Goal: Task Accomplishment & Management: Use online tool/utility

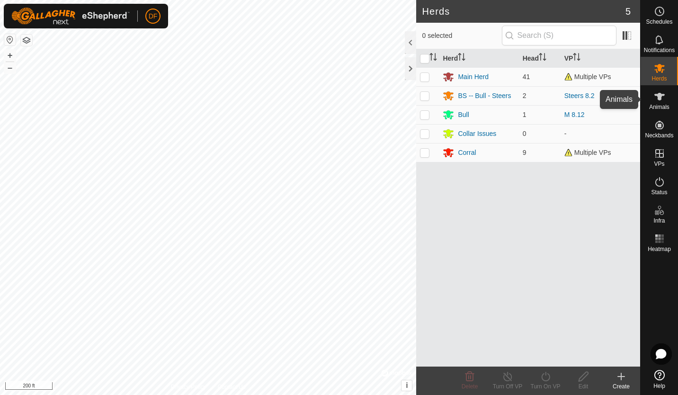
click at [663, 99] on icon at bounding box center [659, 96] width 11 height 11
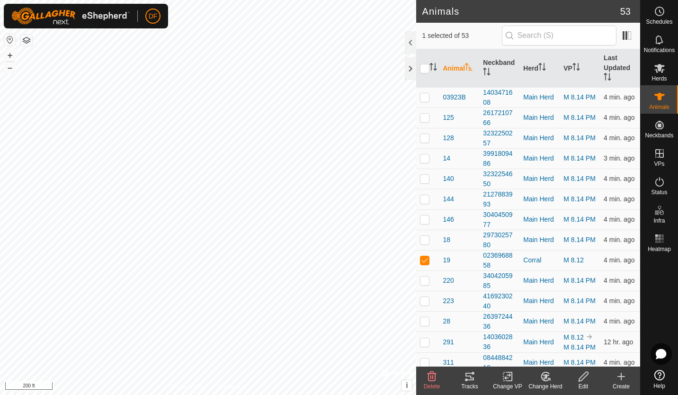
click at [545, 378] on icon at bounding box center [546, 376] width 12 height 11
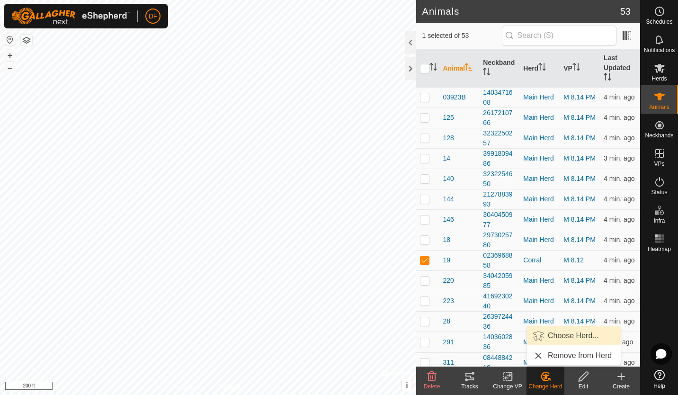
click at [560, 331] on link "Choose Herd..." at bounding box center [574, 335] width 94 height 19
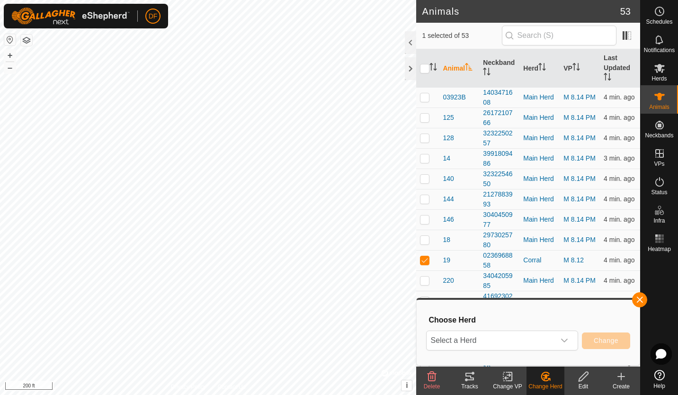
click at [565, 342] on icon "dropdown trigger" at bounding box center [565, 341] width 8 height 8
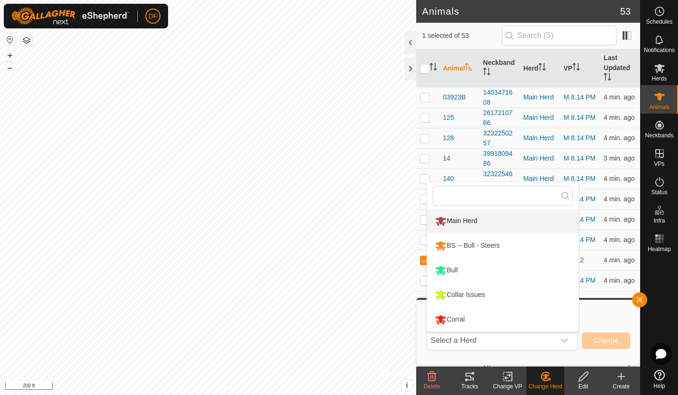
click at [484, 220] on li "Main Herd" at bounding box center [503, 221] width 152 height 24
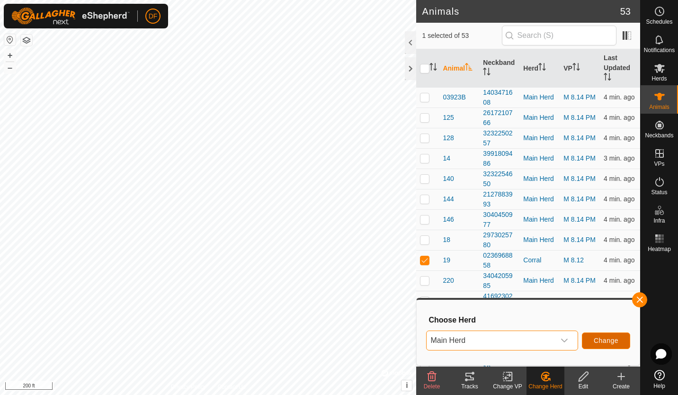
click at [606, 338] on span "Change" at bounding box center [606, 341] width 25 height 8
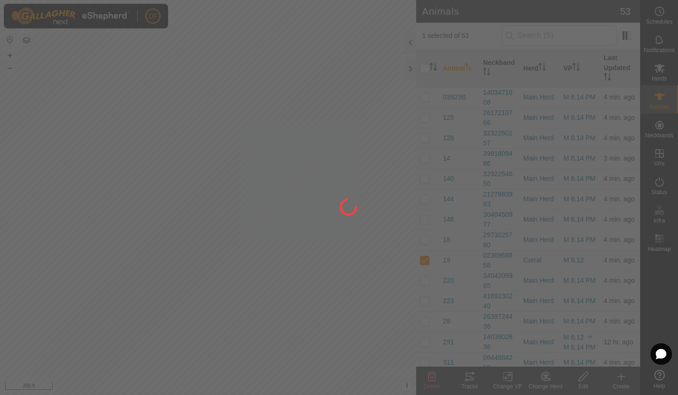
checkbox input "false"
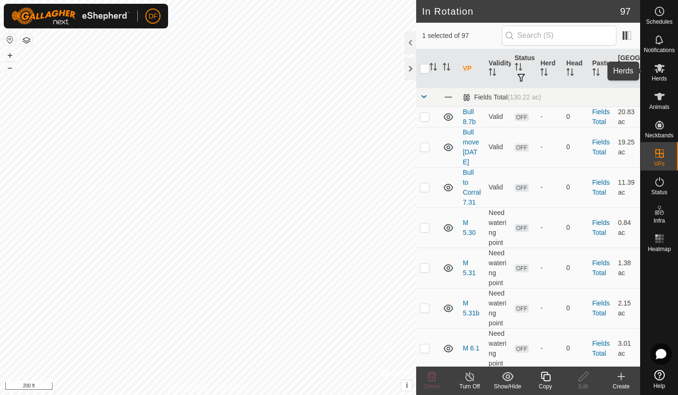
click at [658, 71] on icon at bounding box center [659, 68] width 10 height 9
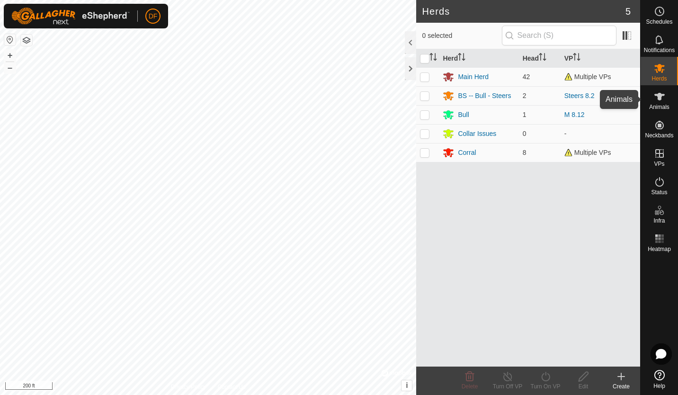
click at [664, 95] on icon at bounding box center [659, 97] width 10 height 8
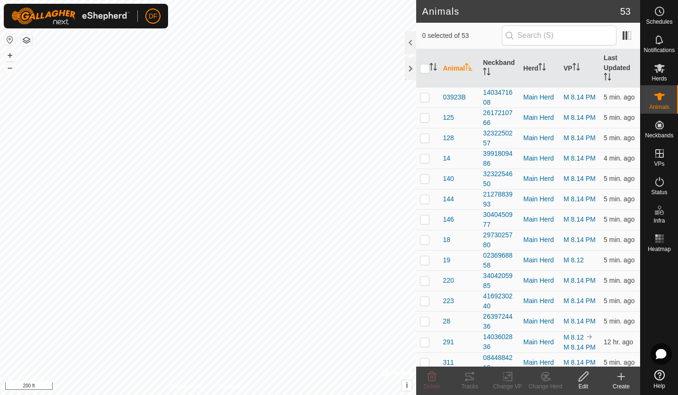
click at [566, 93] on link "M 8.14 PM" at bounding box center [579, 97] width 32 height 8
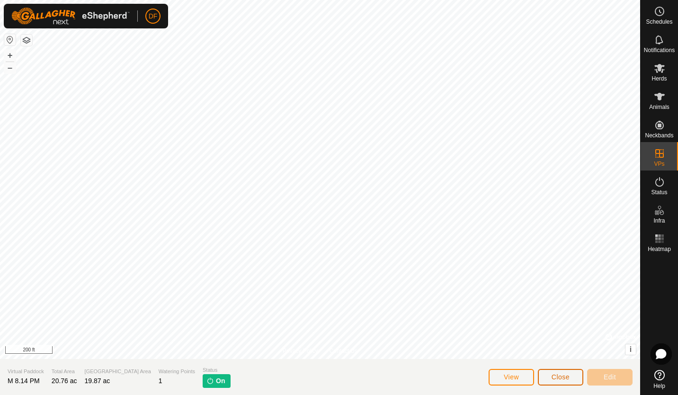
click at [565, 377] on span "Close" at bounding box center [561, 377] width 18 height 8
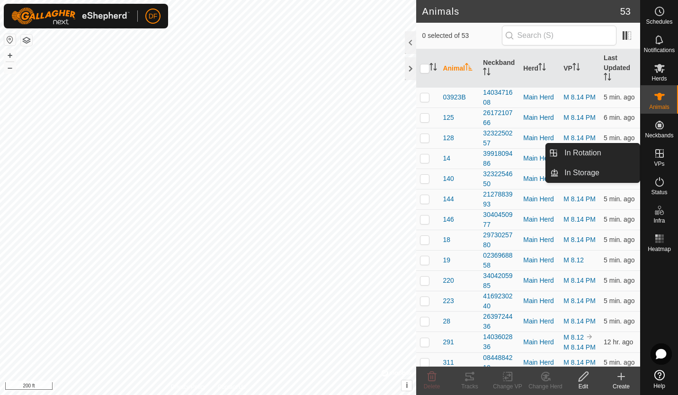
click at [659, 159] on icon at bounding box center [659, 153] width 11 height 11
click at [658, 156] on icon at bounding box center [659, 153] width 11 height 11
click at [594, 151] on link "In Rotation" at bounding box center [599, 152] width 81 height 19
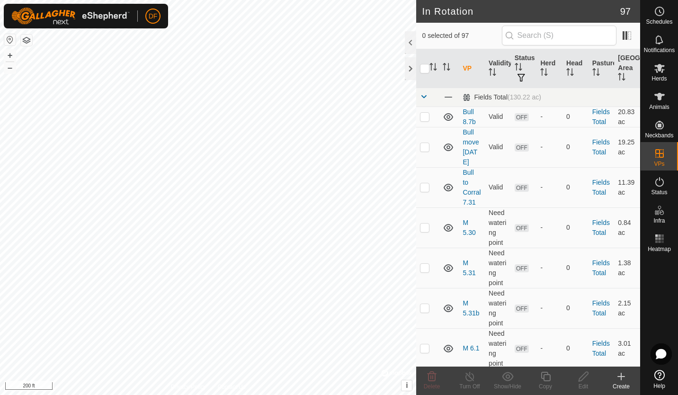
click at [520, 64] on th "Status" at bounding box center [524, 68] width 26 height 39
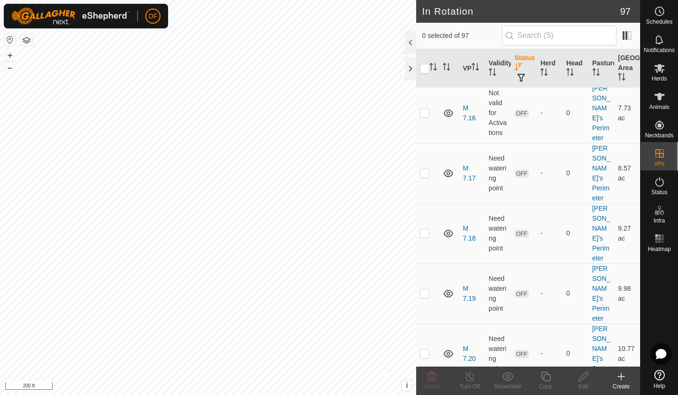
scroll to position [2827, 0]
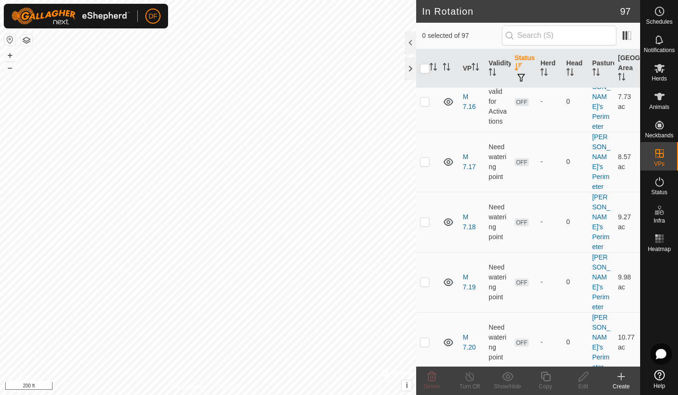
checkbox input "true"
click at [545, 376] on icon at bounding box center [546, 376] width 12 height 11
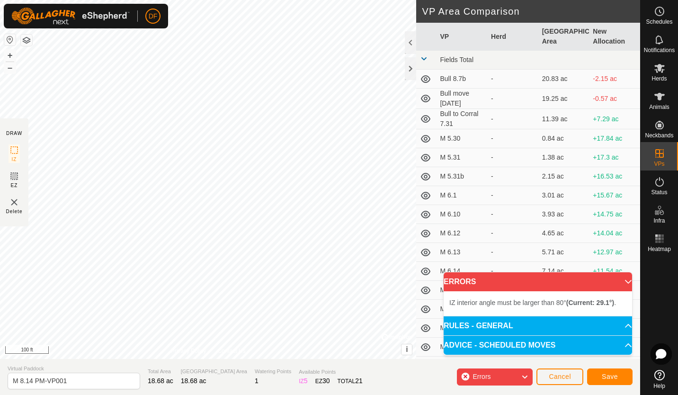
click at [120, 192] on div "IZ interior angle must be larger than 80° (Current: 29.1°) . + – ⇧ i © Mapbox ,…" at bounding box center [208, 179] width 416 height 359
click at [155, 167] on div "IZ interior angle must be larger than 80° (Current: 55.2°) . + – ⇧ i © Mapbox ,…" at bounding box center [208, 179] width 416 height 359
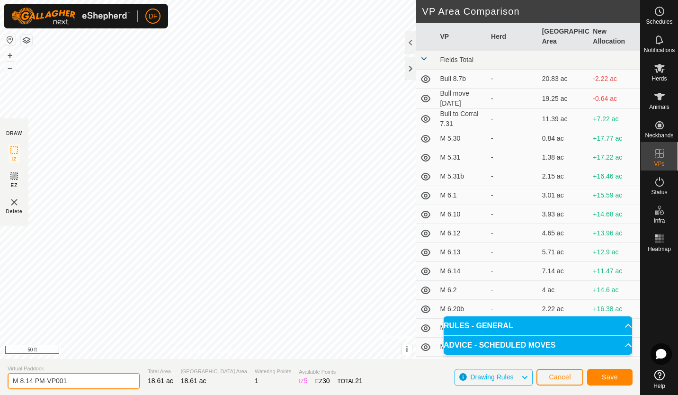
drag, startPoint x: 82, startPoint y: 380, endPoint x: -2, endPoint y: 380, distance: 84.3
click at [0, 380] on html "DF Schedules Notifications Herds Animals Neckbands VPs Status Infra Heatmap Hel…" at bounding box center [339, 197] width 678 height 395
type input "M 8.15"
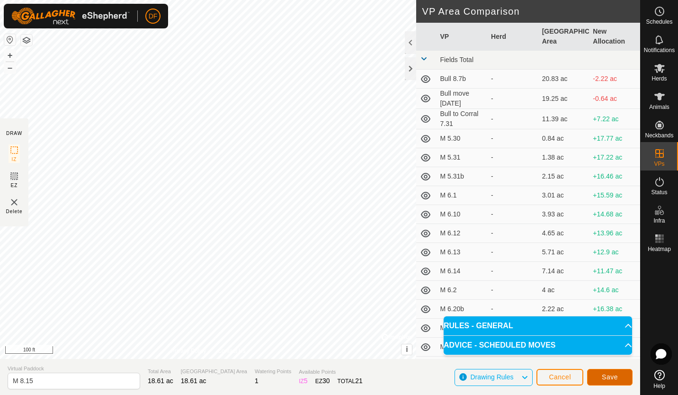
click at [605, 376] on span "Save" at bounding box center [610, 377] width 16 height 8
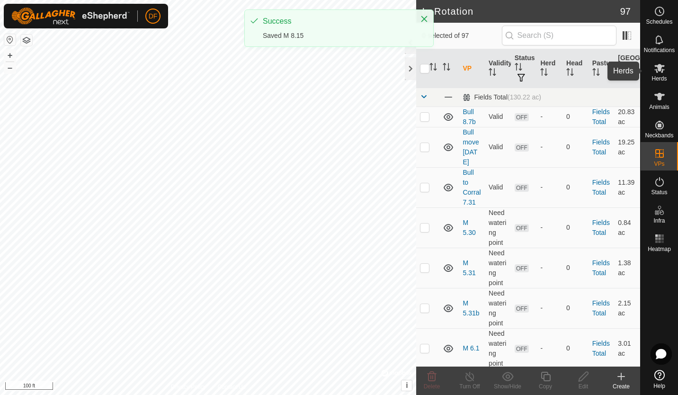
click at [661, 73] on icon at bounding box center [659, 68] width 11 height 11
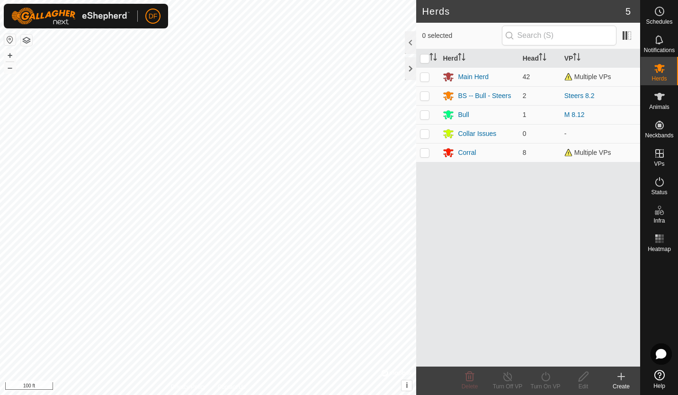
click at [428, 77] on p-checkbox at bounding box center [424, 77] width 9 height 8
checkbox input "true"
click at [543, 376] on icon at bounding box center [546, 376] width 12 height 11
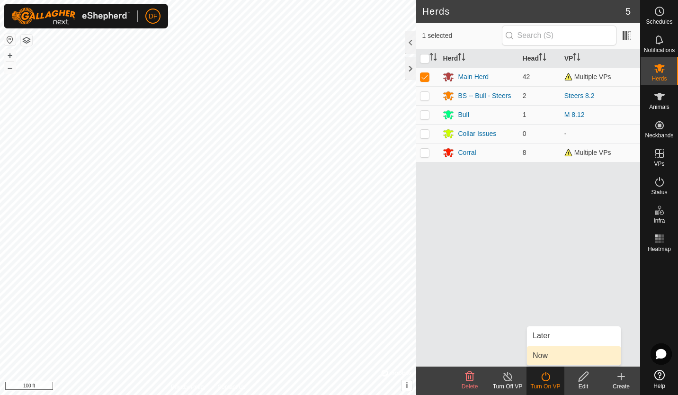
click at [547, 356] on link "Now" at bounding box center [574, 355] width 94 height 19
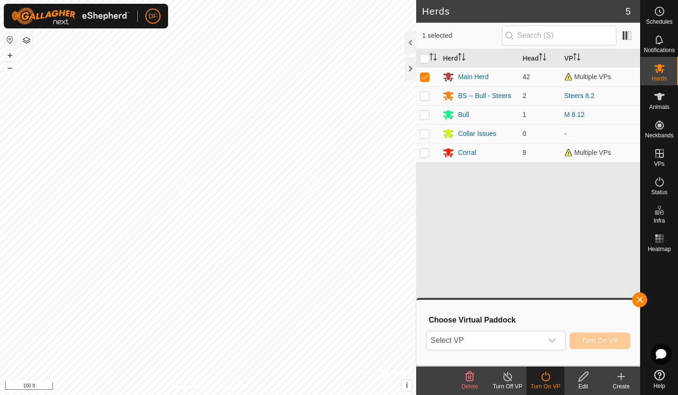
click at [556, 342] on icon "dropdown trigger" at bounding box center [552, 341] width 8 height 8
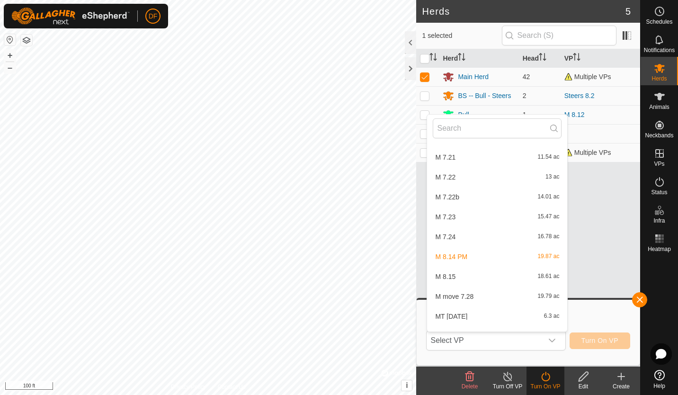
scroll to position [1824, 0]
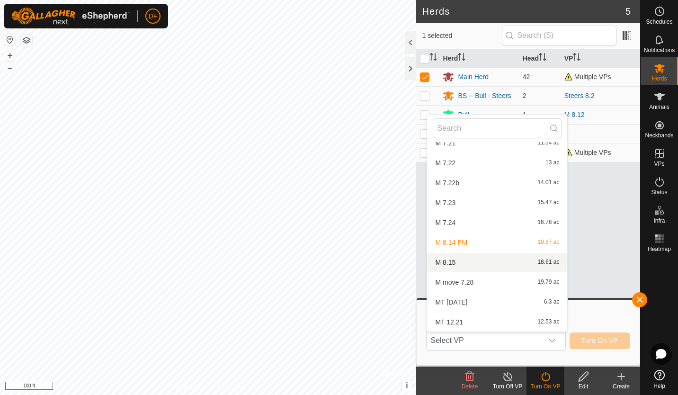
click at [447, 266] on li "M 8.15 18.61 ac" at bounding box center [497, 262] width 140 height 19
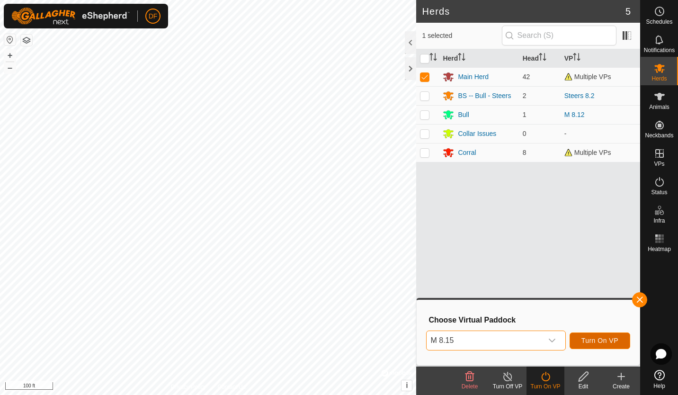
click at [586, 340] on span "Turn On VP" at bounding box center [599, 341] width 37 height 8
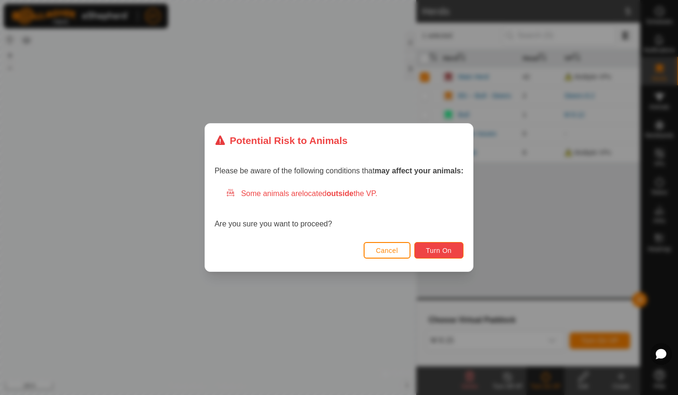
click at [444, 249] on span "Turn On" at bounding box center [439, 251] width 26 height 8
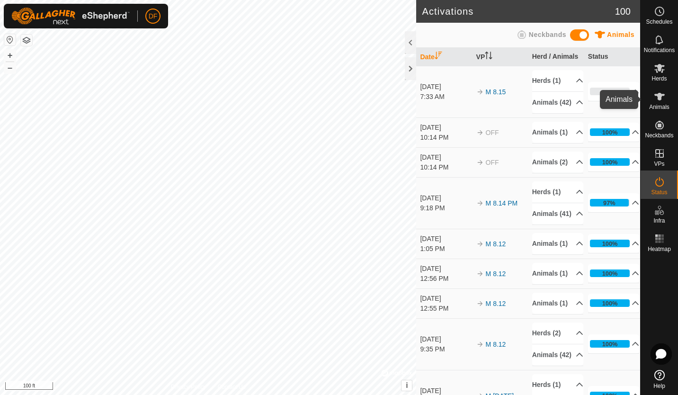
click at [662, 97] on icon at bounding box center [659, 96] width 11 height 11
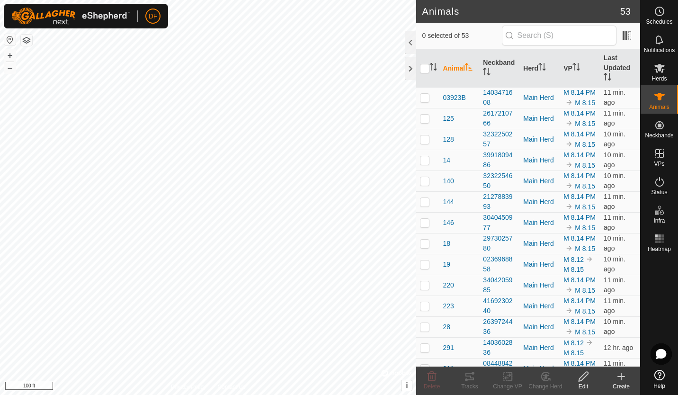
click at [608, 63] on th "Last Updated" at bounding box center [620, 68] width 40 height 38
